Goal: Task Accomplishment & Management: Manage account settings

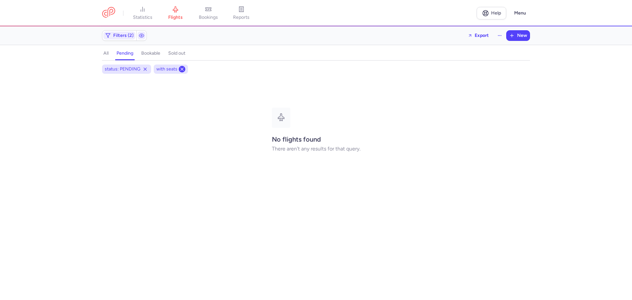
click at [181, 69] on icon at bounding box center [181, 68] width 5 height 5
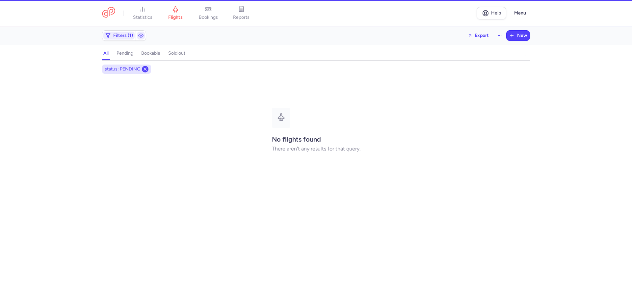
click at [146, 69] on icon at bounding box center [145, 68] width 5 height 5
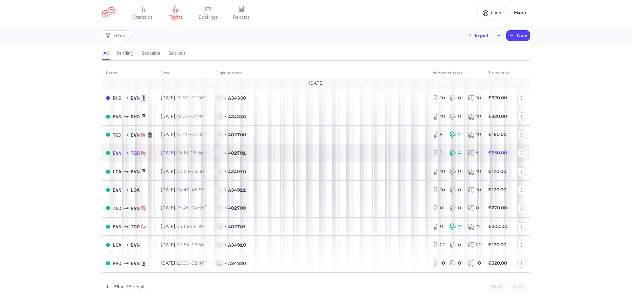
click at [183, 151] on span "[DATE] 05:15 – 06:30 +0" at bounding box center [182, 153] width 42 height 6
select select "hours"
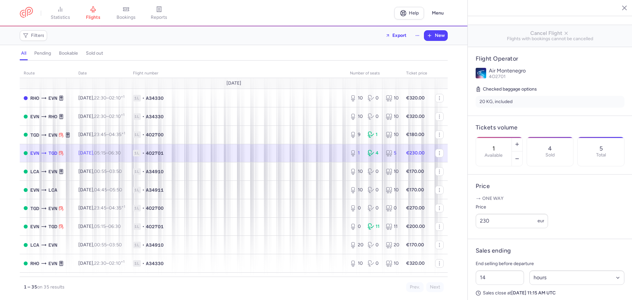
scroll to position [91, 0]
click at [522, 153] on button "button" at bounding box center [517, 160] width 11 height 14
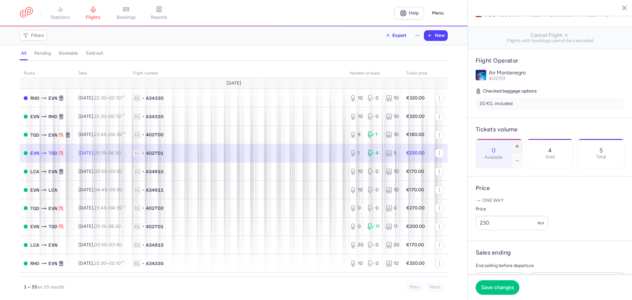
click at [520, 144] on icon "button" at bounding box center [516, 146] width 5 height 5
type input "1"
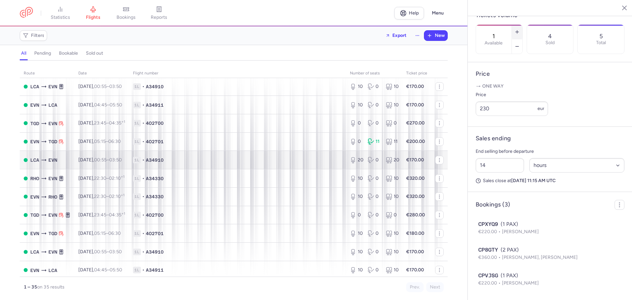
scroll to position [0, 0]
